Goal: Book appointment/travel/reservation

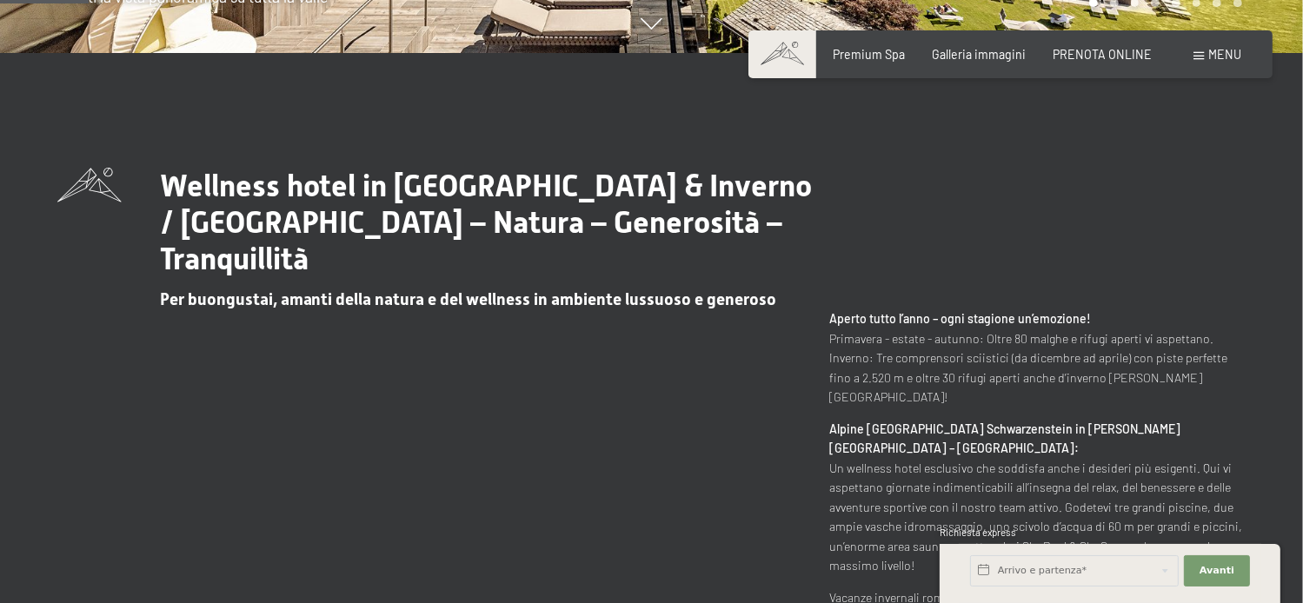
scroll to position [609, 0]
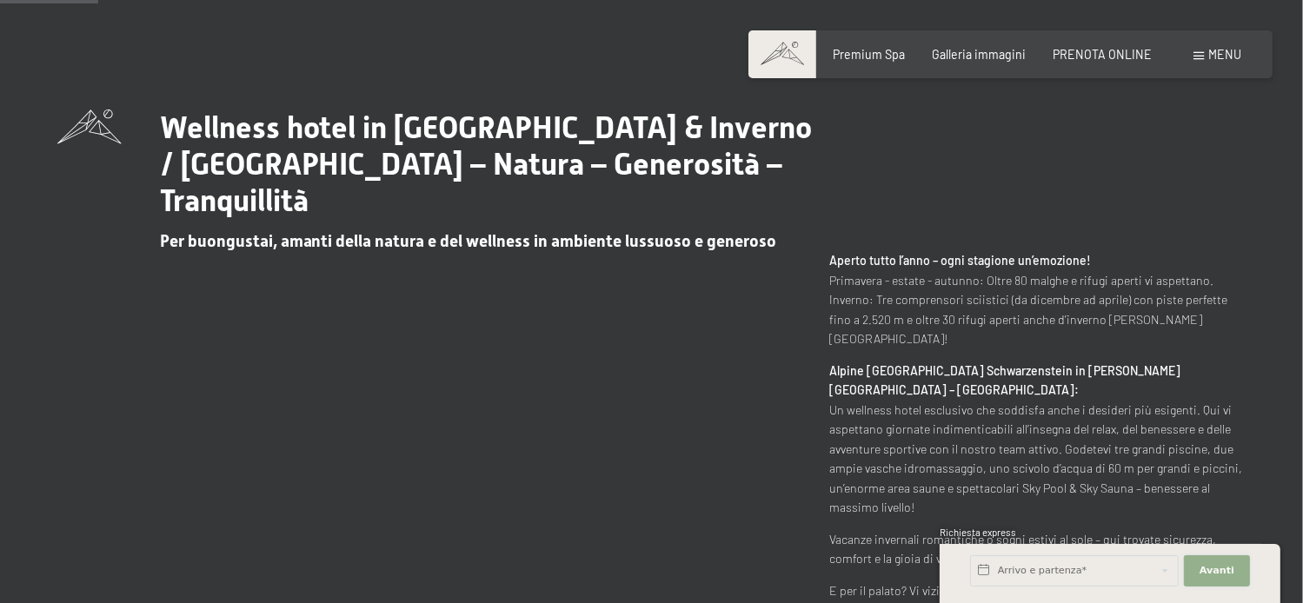
click at [1207, 579] on button "Avanti Nascondere i campi dell'indirizzo" at bounding box center [1217, 571] width 66 height 31
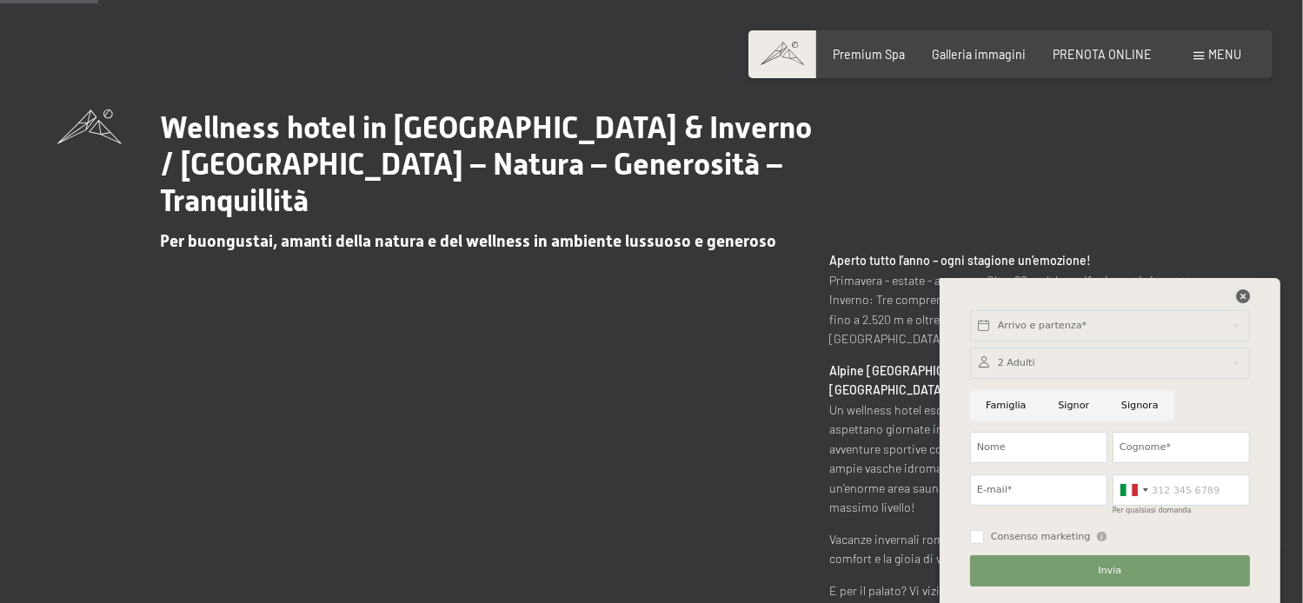
click at [1242, 294] on icon at bounding box center [1243, 297] width 14 height 14
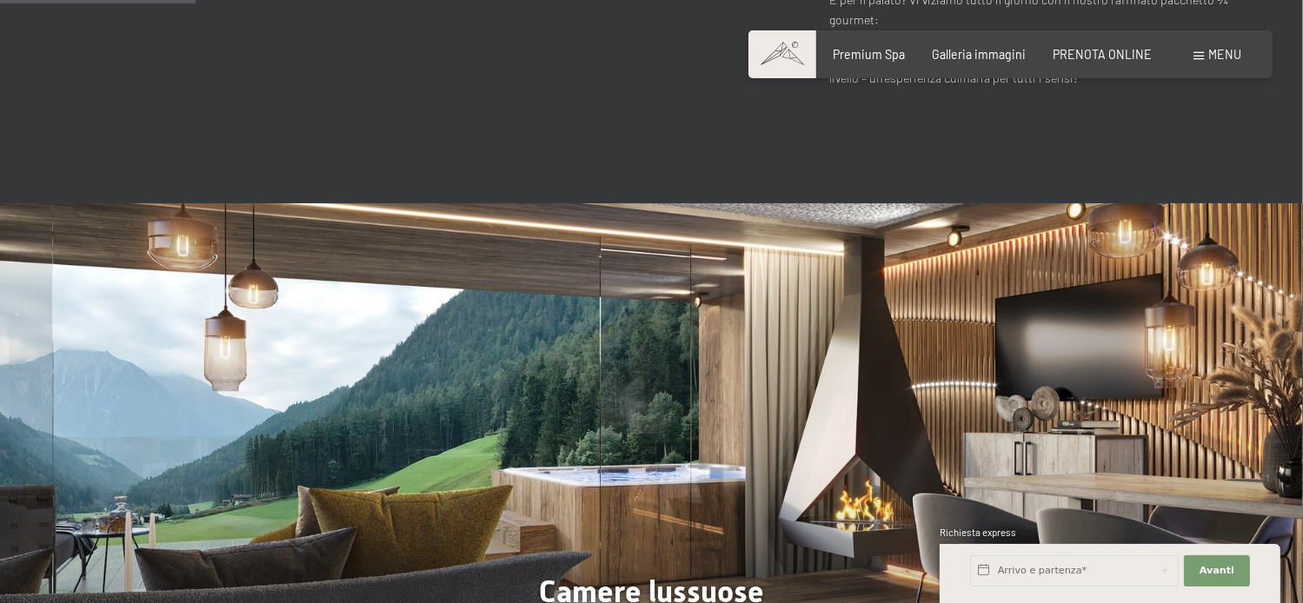
scroll to position [1217, 0]
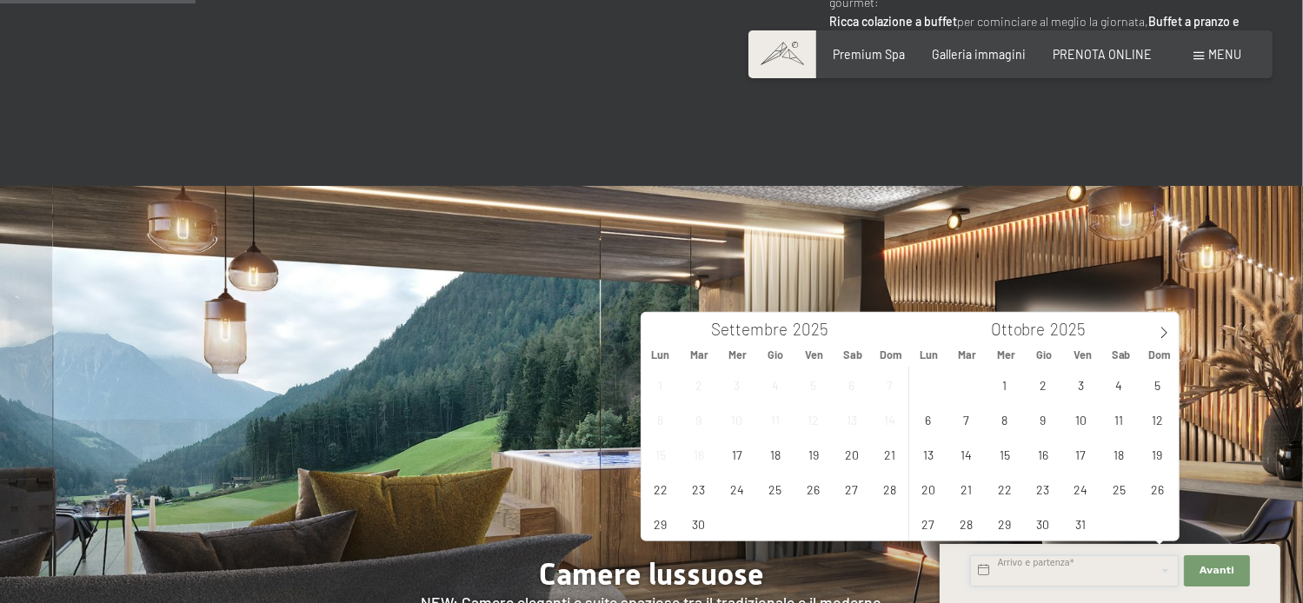
click at [984, 572] on input "text" at bounding box center [1074, 571] width 209 height 31
click at [1169, 333] on icon at bounding box center [1164, 333] width 12 height 12
click at [1160, 487] on span "28" at bounding box center [1158, 489] width 34 height 34
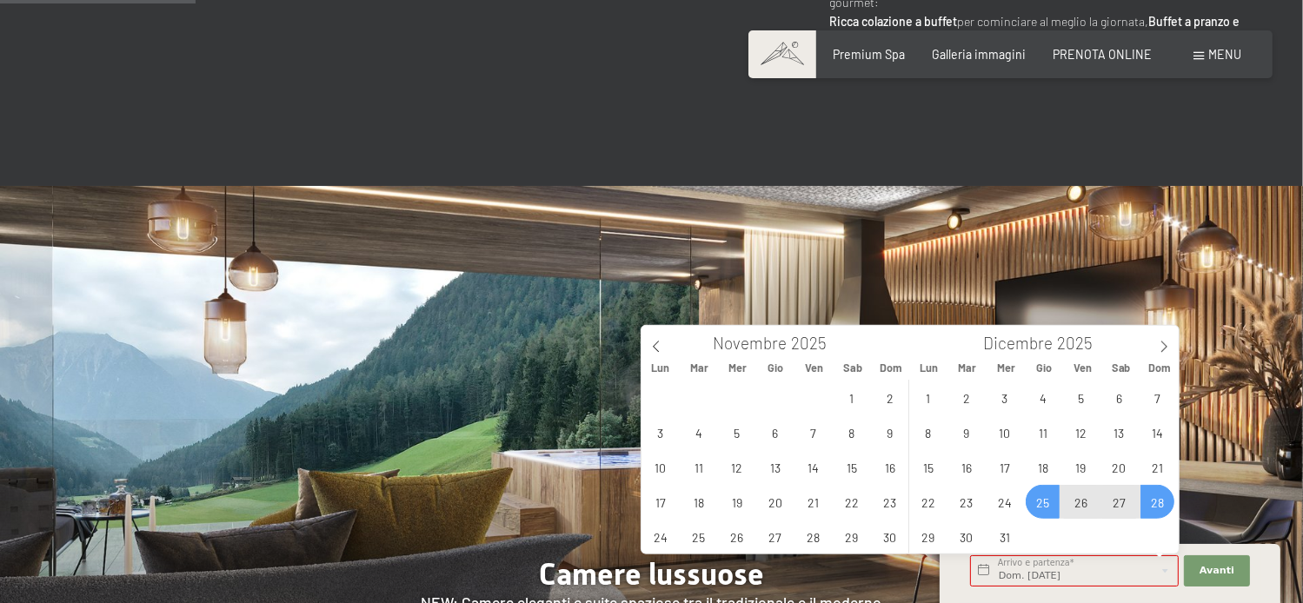
click at [1043, 530] on div "1 2 3 4 5 6 7 8 9 10 11 12 13 14 15 16 17 18 19 20 21 22 23 24 25 26 27 28 29 3…" at bounding box center [1043, 467] width 268 height 174
click at [925, 543] on span "29" at bounding box center [928, 537] width 34 height 34
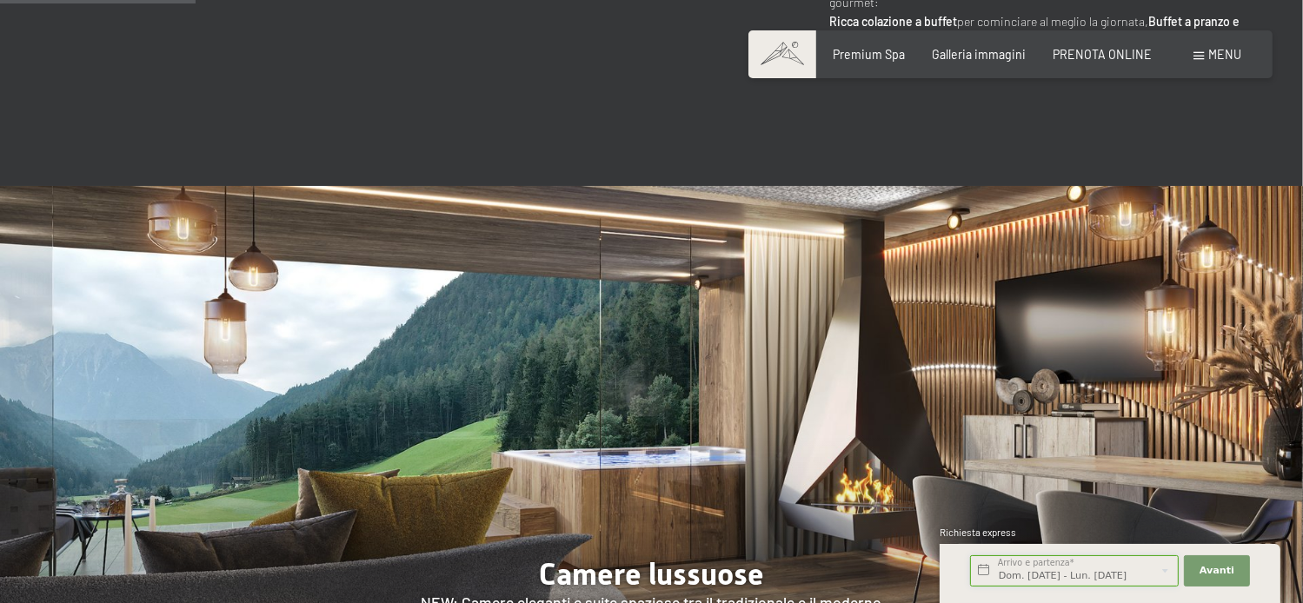
scroll to position [0, 3]
click at [1042, 576] on input "Dom. 28/12/2025 - Lun. 29/12/2025" at bounding box center [1074, 571] width 209 height 31
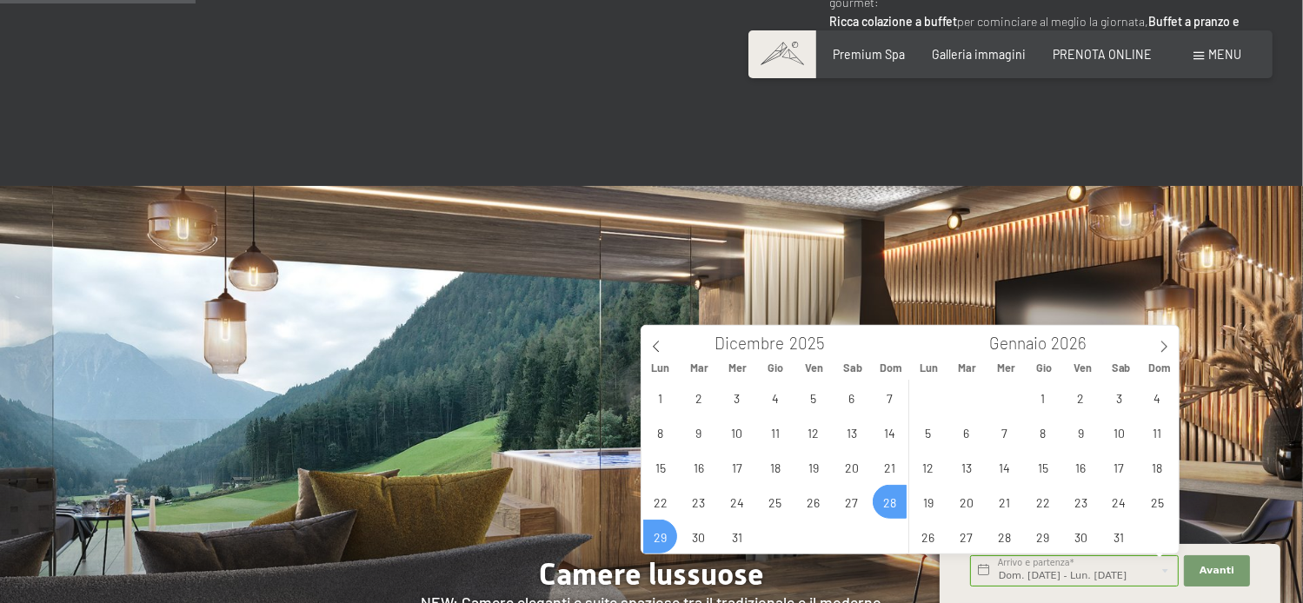
scroll to position [0, 0]
click at [891, 499] on span "28" at bounding box center [890, 502] width 34 height 34
click at [896, 514] on div "1 2 3 4 5 6 7 8 9 10 11 12 13 14 15 16 17 18 19 20 21 22 23 24 25 26 27 28 29 3…" at bounding box center [776, 467] width 268 height 174
click at [894, 504] on div "1 2 3 4 5 6 7 8 9 10 11 12 13 14 15 16 17 18 19 20 21 22 23 24 25 26 27 28 29 3…" at bounding box center [776, 467] width 268 height 174
click at [884, 500] on div "1 2 3 4 5 6 7 8 9 10 11 12 13 14 15 16 17 18 19 20 21 22 23 24 25 26 27 28 29 3…" at bounding box center [776, 467] width 268 height 174
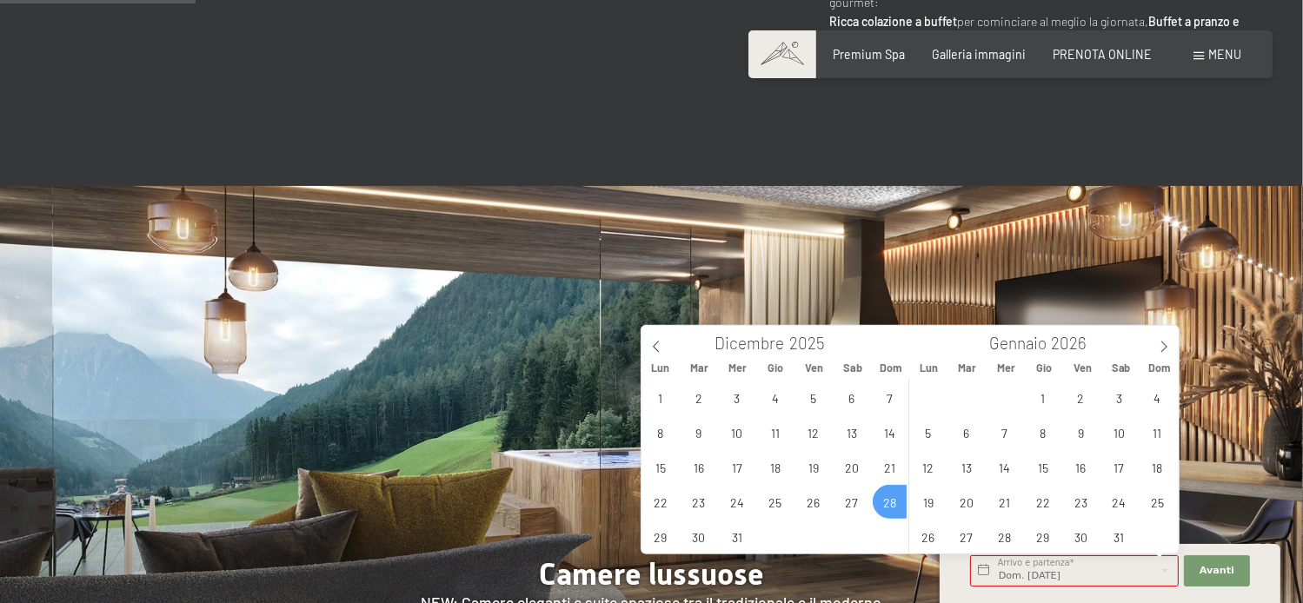
click at [886, 505] on div "1 2 3 4 5 6 7 8 9 10 11 12 13 14 15 16 17 18 19 20 21 22 23 24 25 26 27 28 29 3…" at bounding box center [776, 467] width 268 height 174
click at [1116, 398] on span "3" at bounding box center [1119, 398] width 34 height 34
type input "Dom. 28/12/2025 - Sab. 03/01/2026"
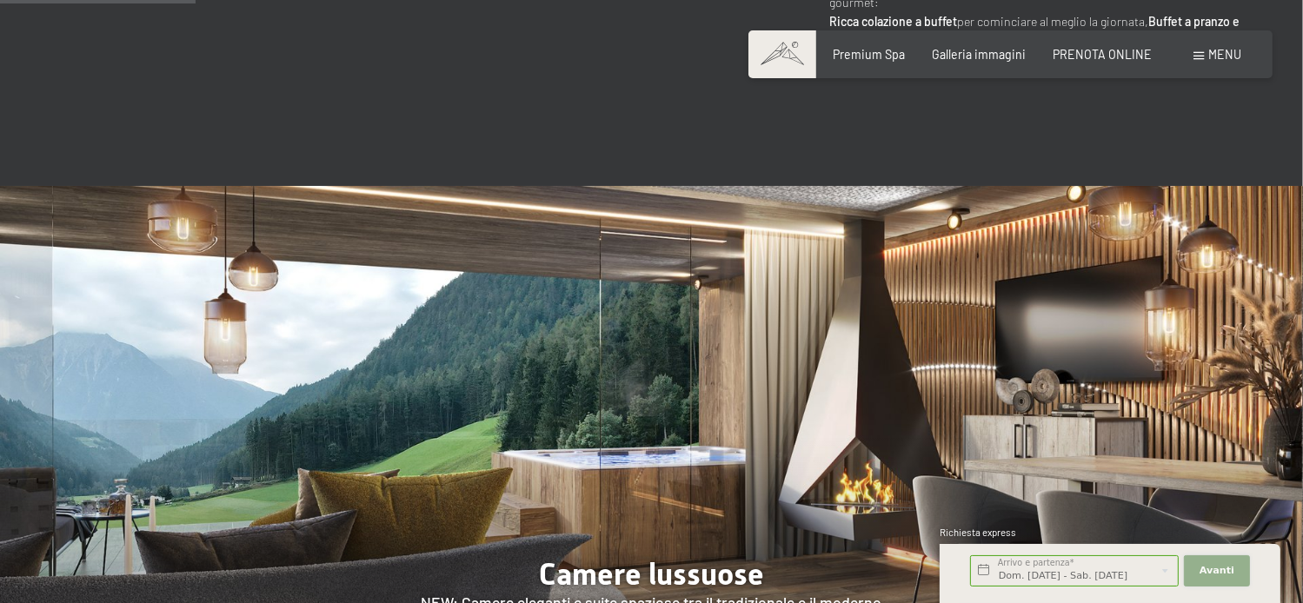
click at [1204, 571] on span "Avanti" at bounding box center [1217, 571] width 35 height 14
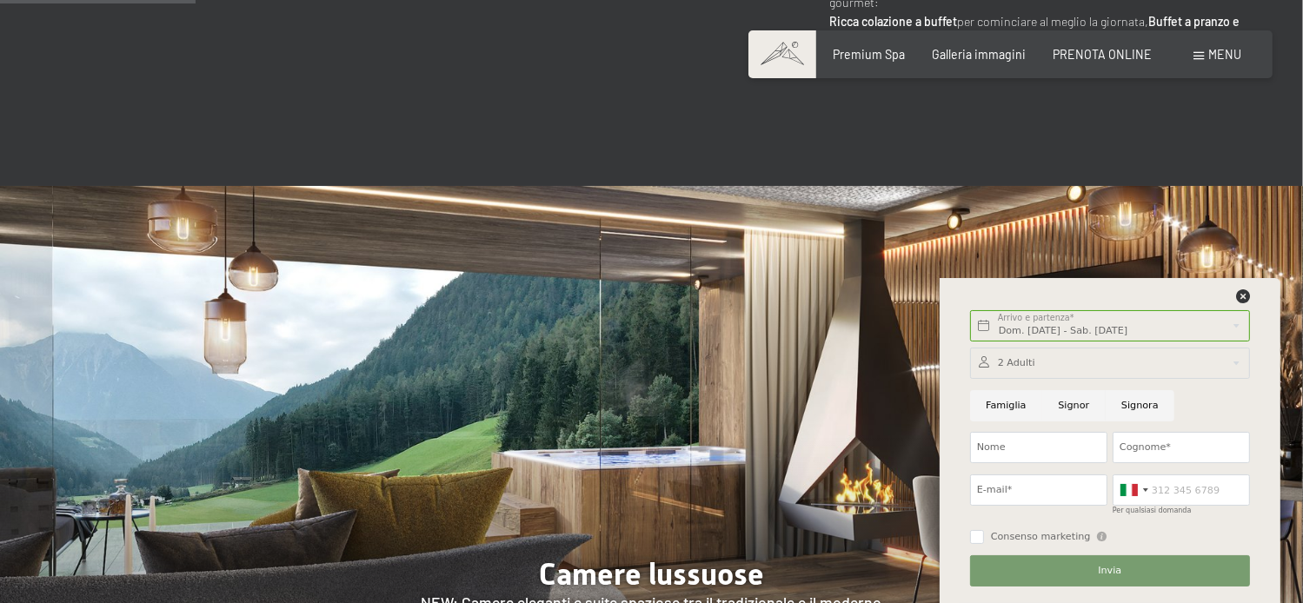
click at [1136, 405] on input "Signora" at bounding box center [1140, 405] width 69 height 31
radio input "true"
click at [998, 450] on input "Nome" at bounding box center [1038, 447] width 137 height 31
type input "LEILA"
type input "CIANCARINI"
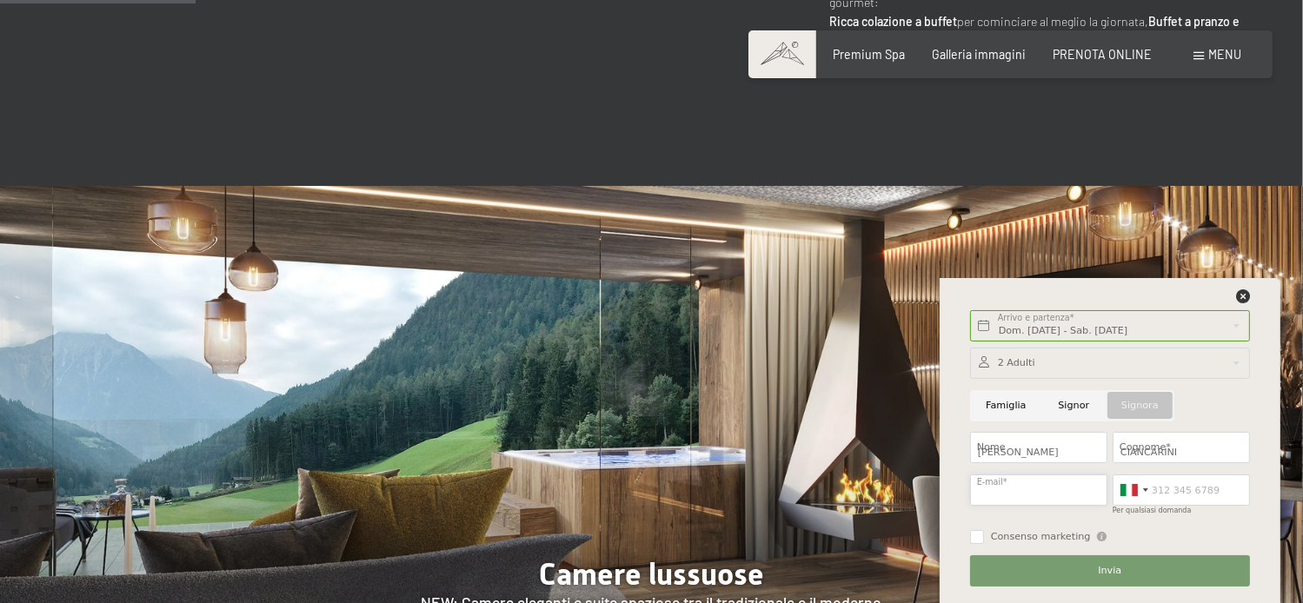
type input "leila.ciancarini@studiodonati.it"
type input "3333240178"
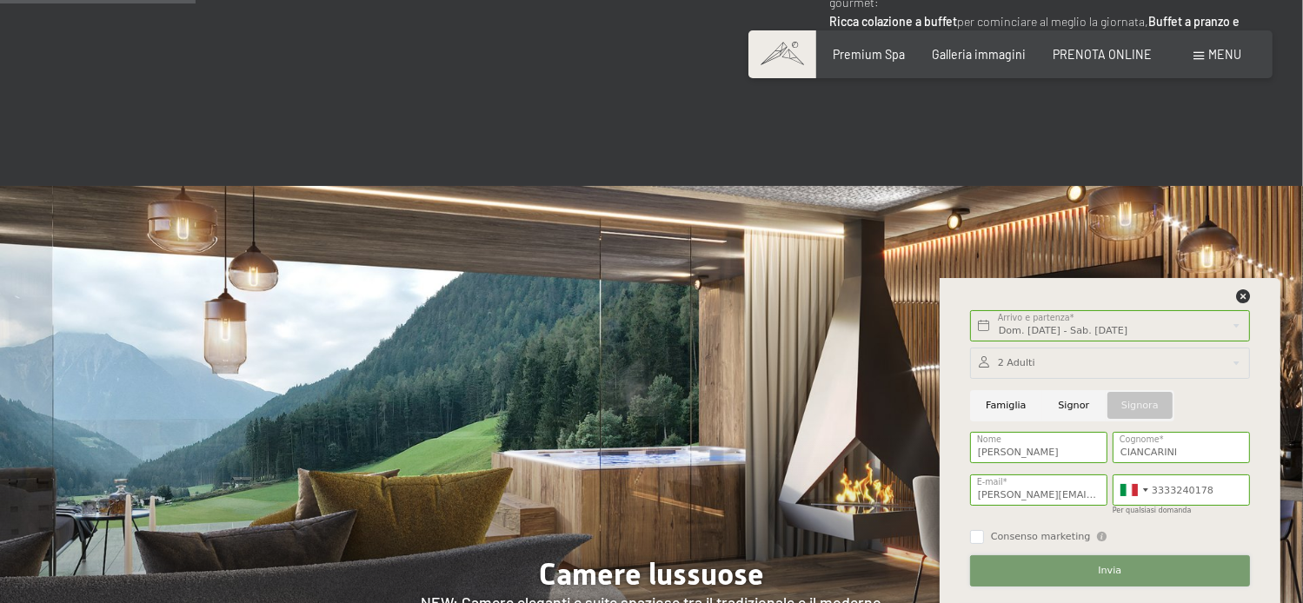
click at [1109, 573] on span "Invia" at bounding box center [1109, 571] width 23 height 14
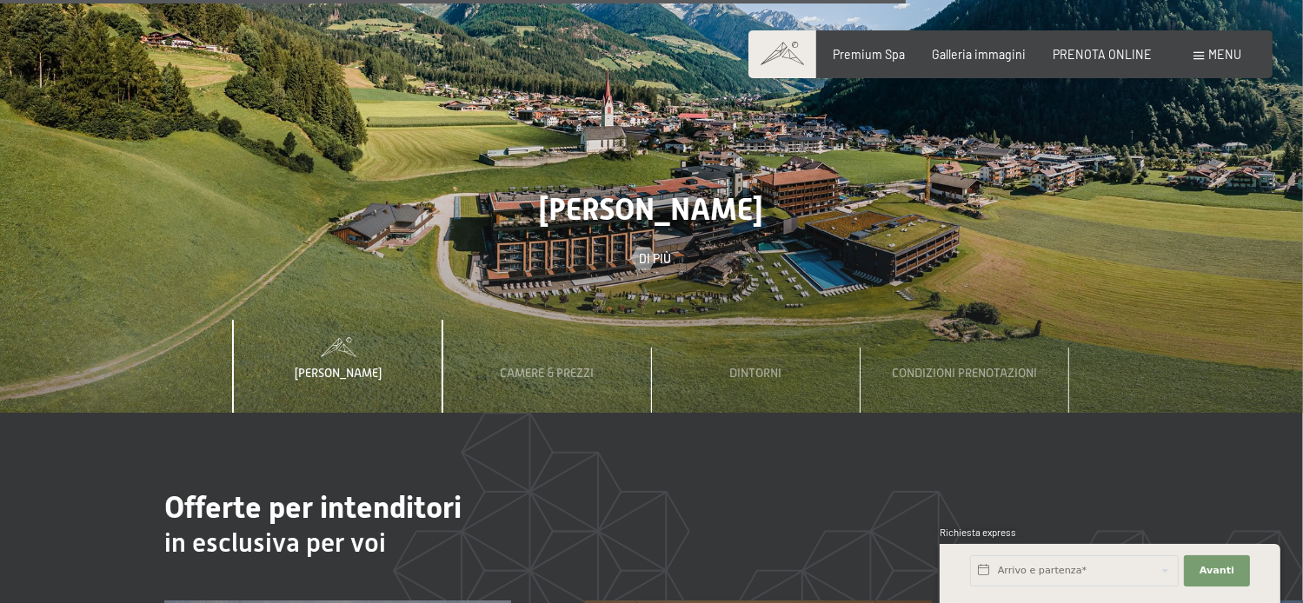
scroll to position [5043, 0]
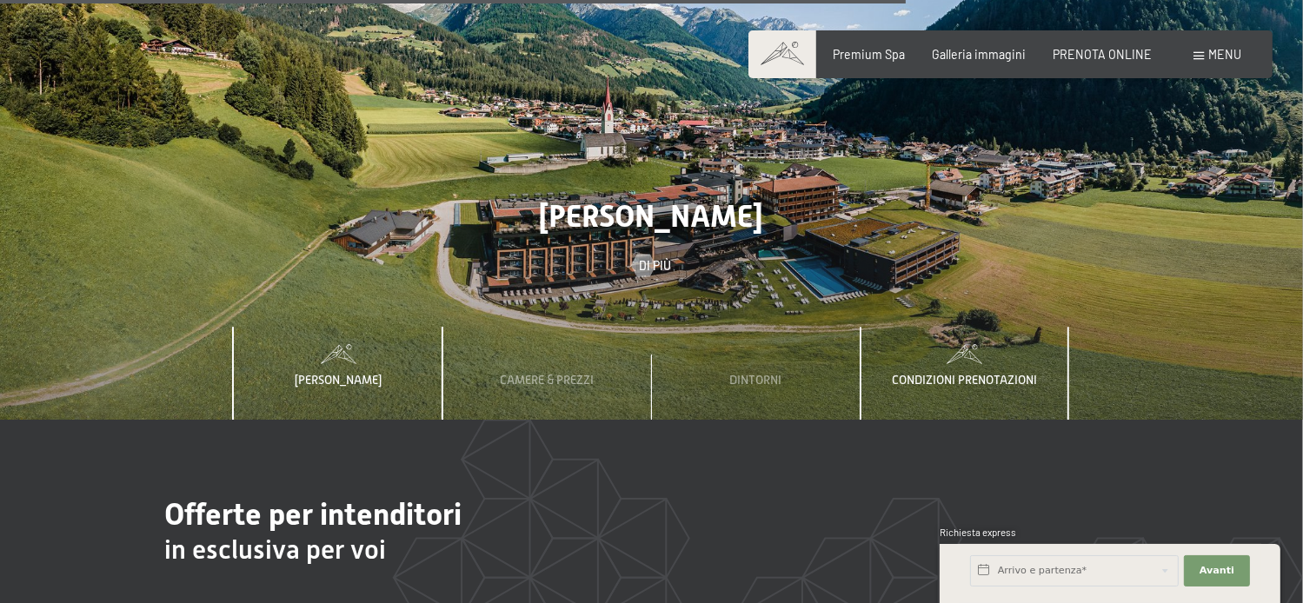
click at [943, 373] on span "Condizioni prenotazioni" at bounding box center [964, 380] width 145 height 14
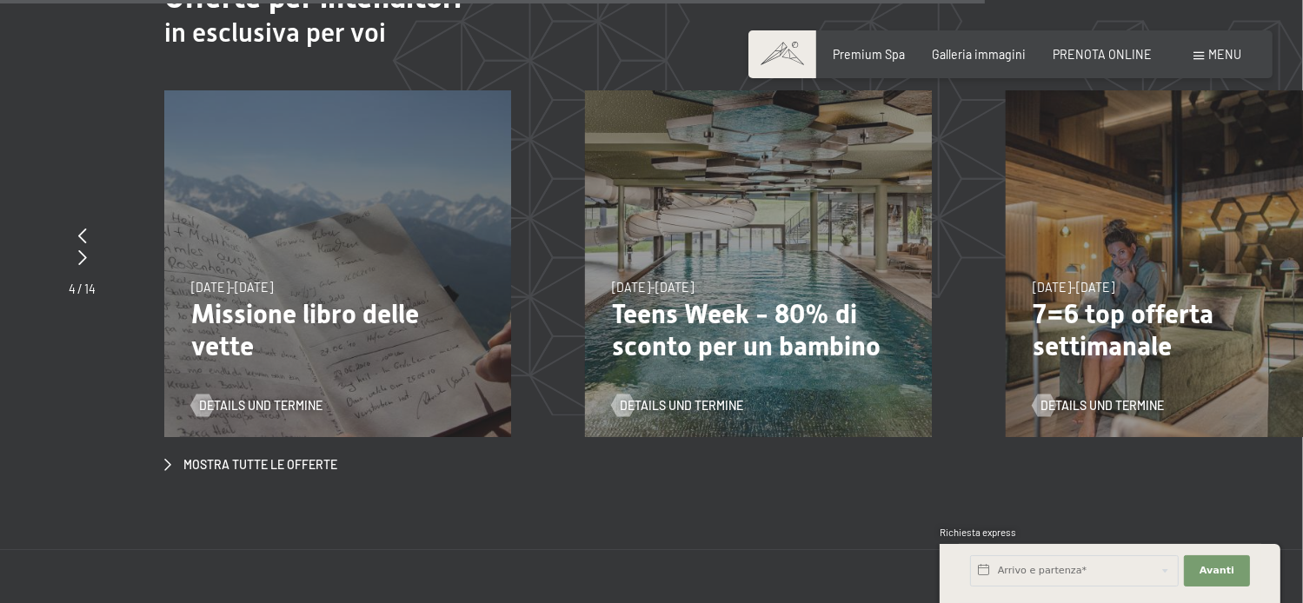
scroll to position [5565, 0]
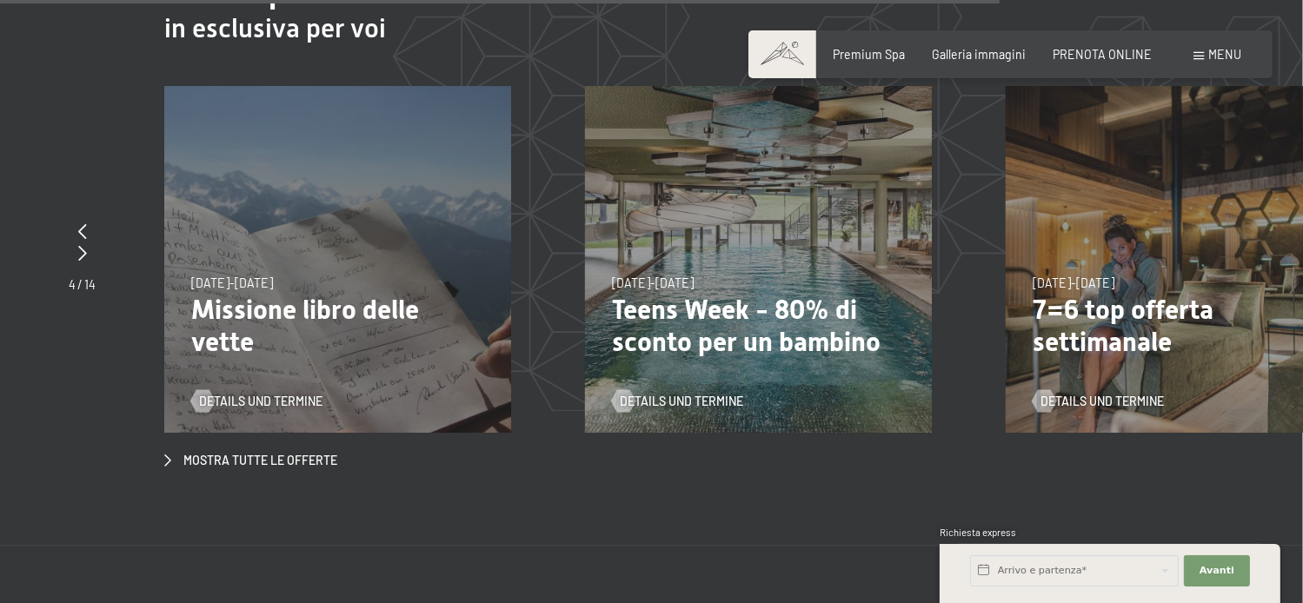
click at [1100, 294] on p "7=6 top offerta settimanale" at bounding box center [1179, 326] width 293 height 64
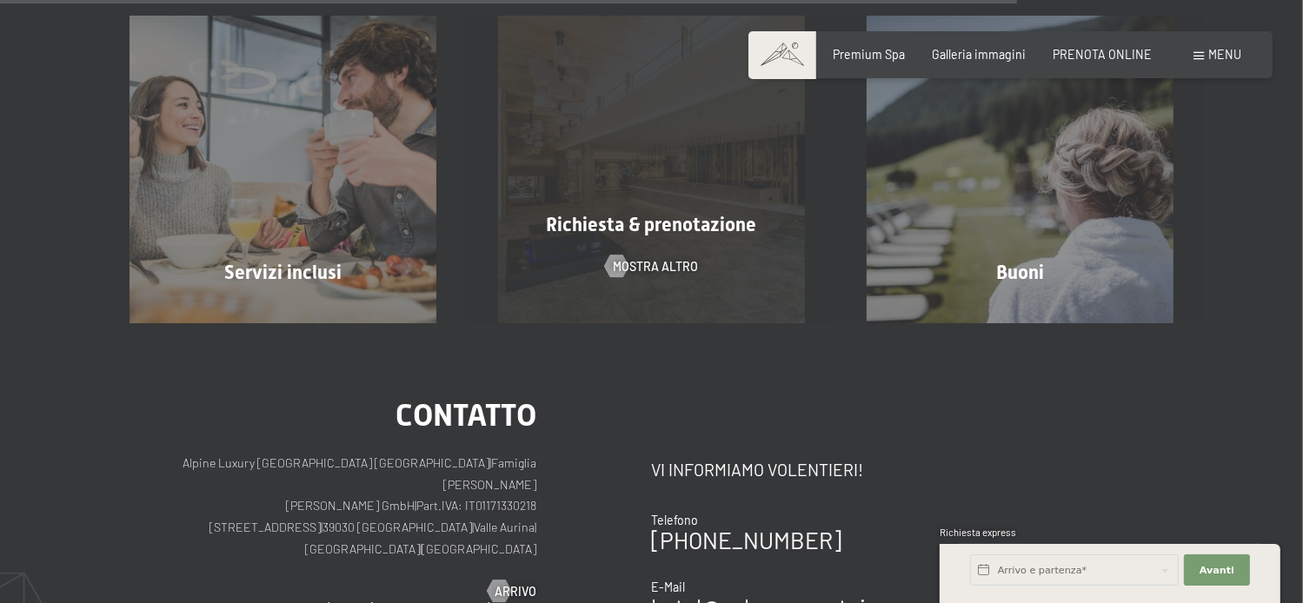
scroll to position [1478, 0]
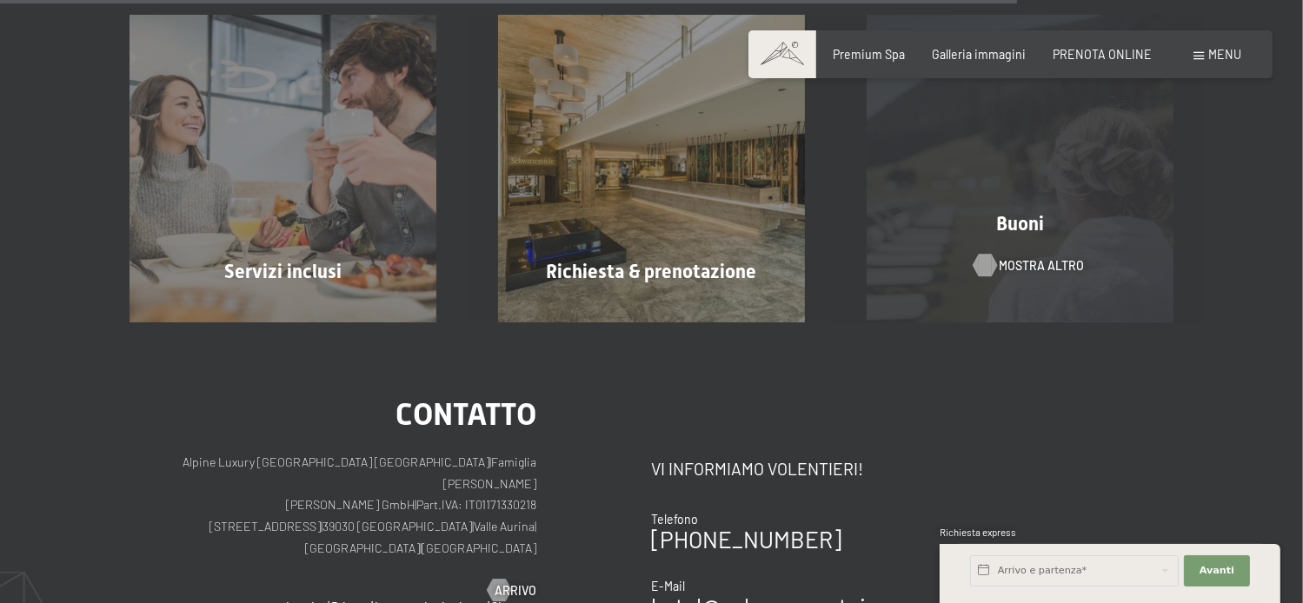
click at [1031, 257] on span "mostra altro" at bounding box center [1041, 265] width 85 height 17
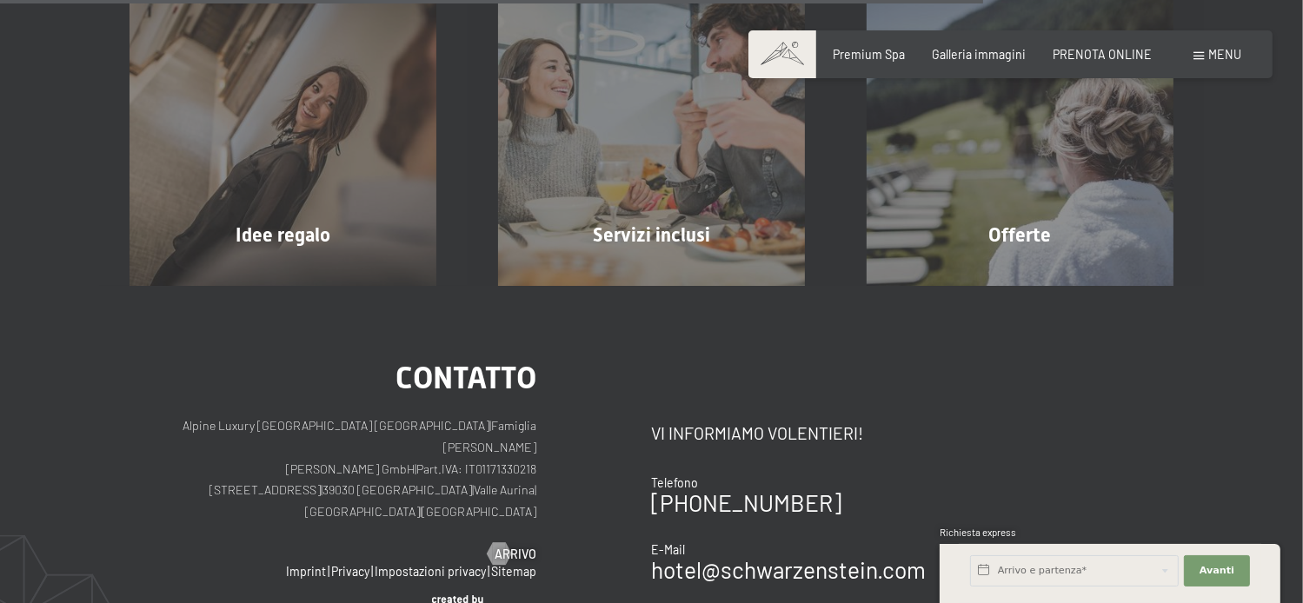
scroll to position [1081, 0]
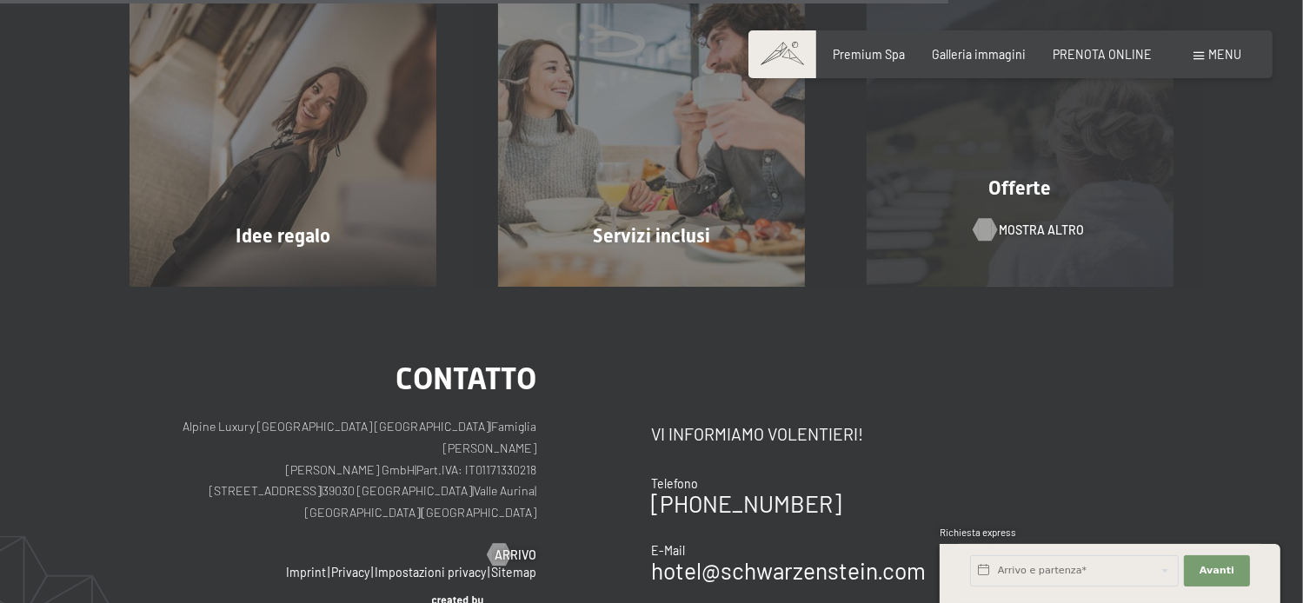
click at [1019, 230] on span "mostra altro" at bounding box center [1041, 230] width 85 height 17
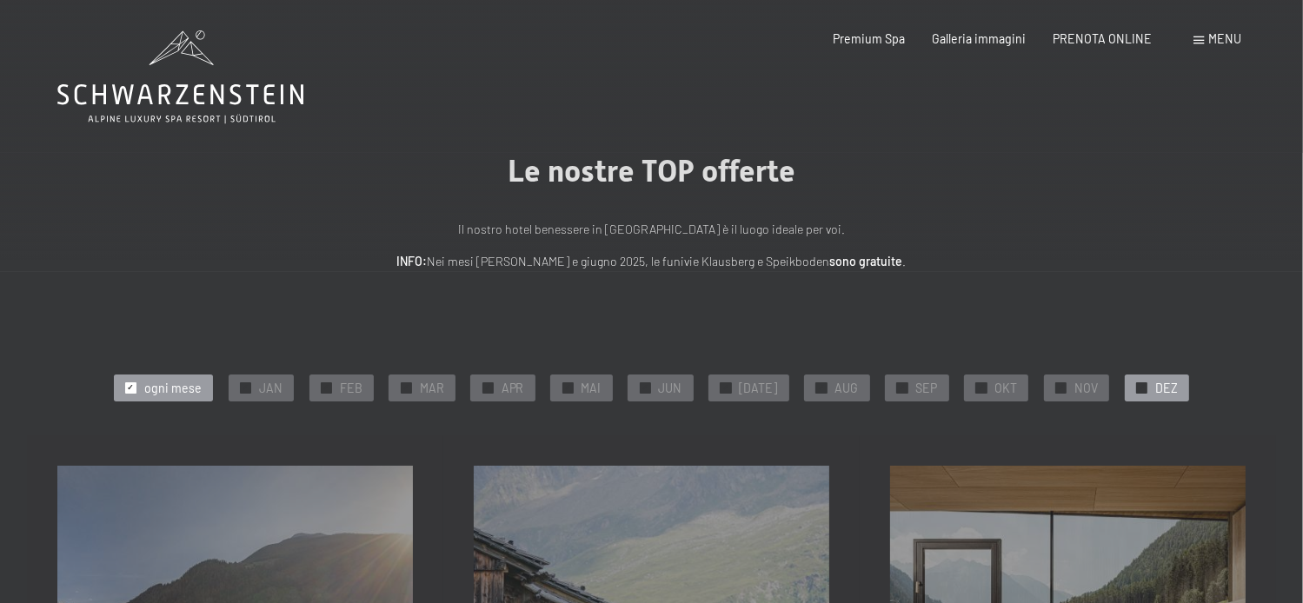
click at [1139, 390] on span "✓" at bounding box center [1142, 388] width 7 height 10
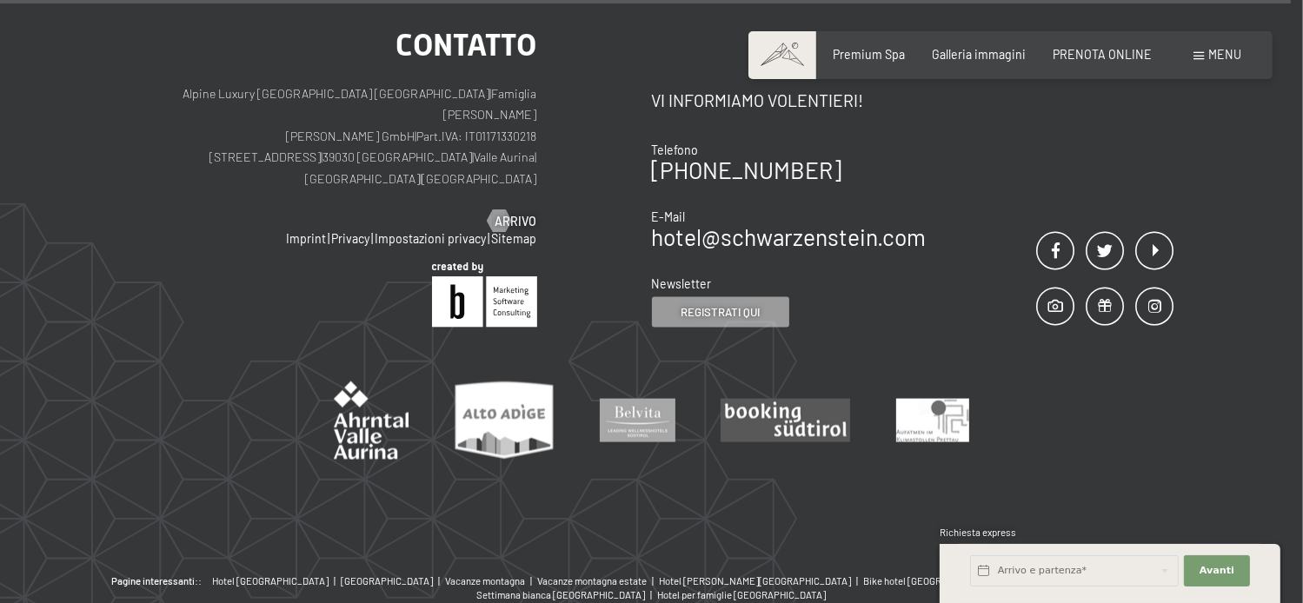
scroll to position [2087, 0]
